Goal: Transaction & Acquisition: Purchase product/service

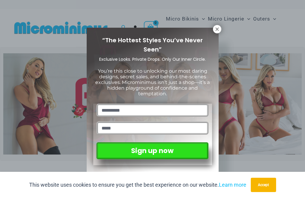
click at [219, 30] on icon at bounding box center [217, 29] width 5 height 5
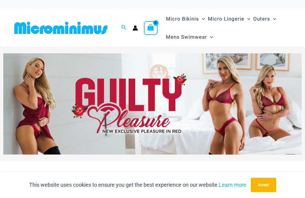
click at [175, 111] on img at bounding box center [152, 104] width 299 height 102
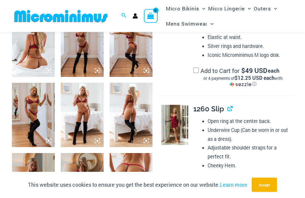
scroll to position [255, 0]
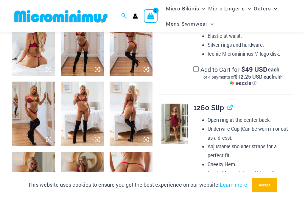
click at [185, 118] on img at bounding box center [174, 124] width 27 height 41
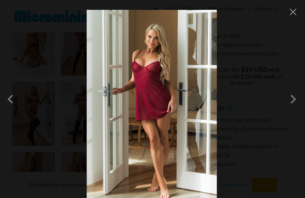
click at [292, 20] on div at bounding box center [152, 99] width 305 height 198
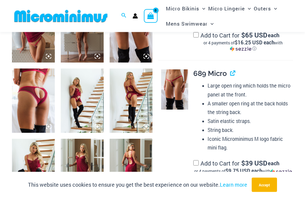
scroll to position [411, 0]
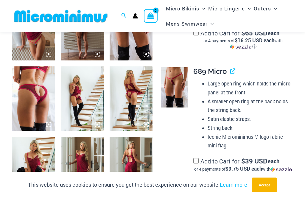
click at [186, 69] on img at bounding box center [174, 88] width 27 height 41
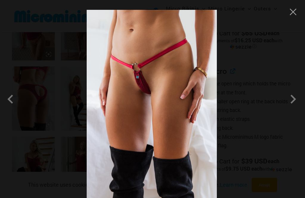
click at [303, 2] on div at bounding box center [152, 99] width 305 height 198
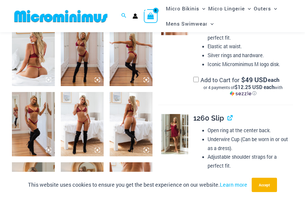
scroll to position [244, 0]
